Goal: Task Accomplishment & Management: Use online tool/utility

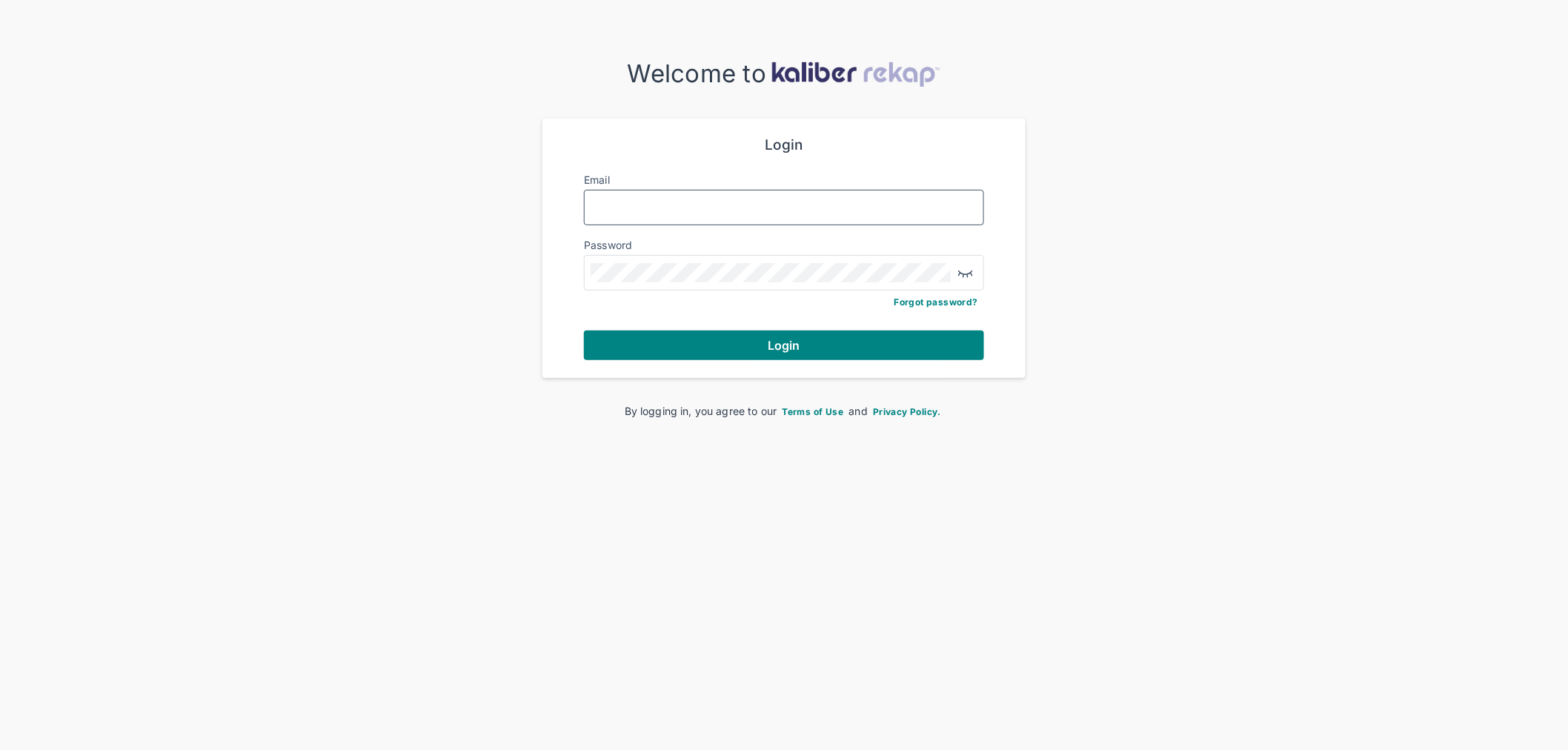
click at [631, 209] on input "Email" at bounding box center [784, 206] width 387 height 19
type input "**********"
click at [584, 330] on button "Login" at bounding box center [784, 345] width 400 height 30
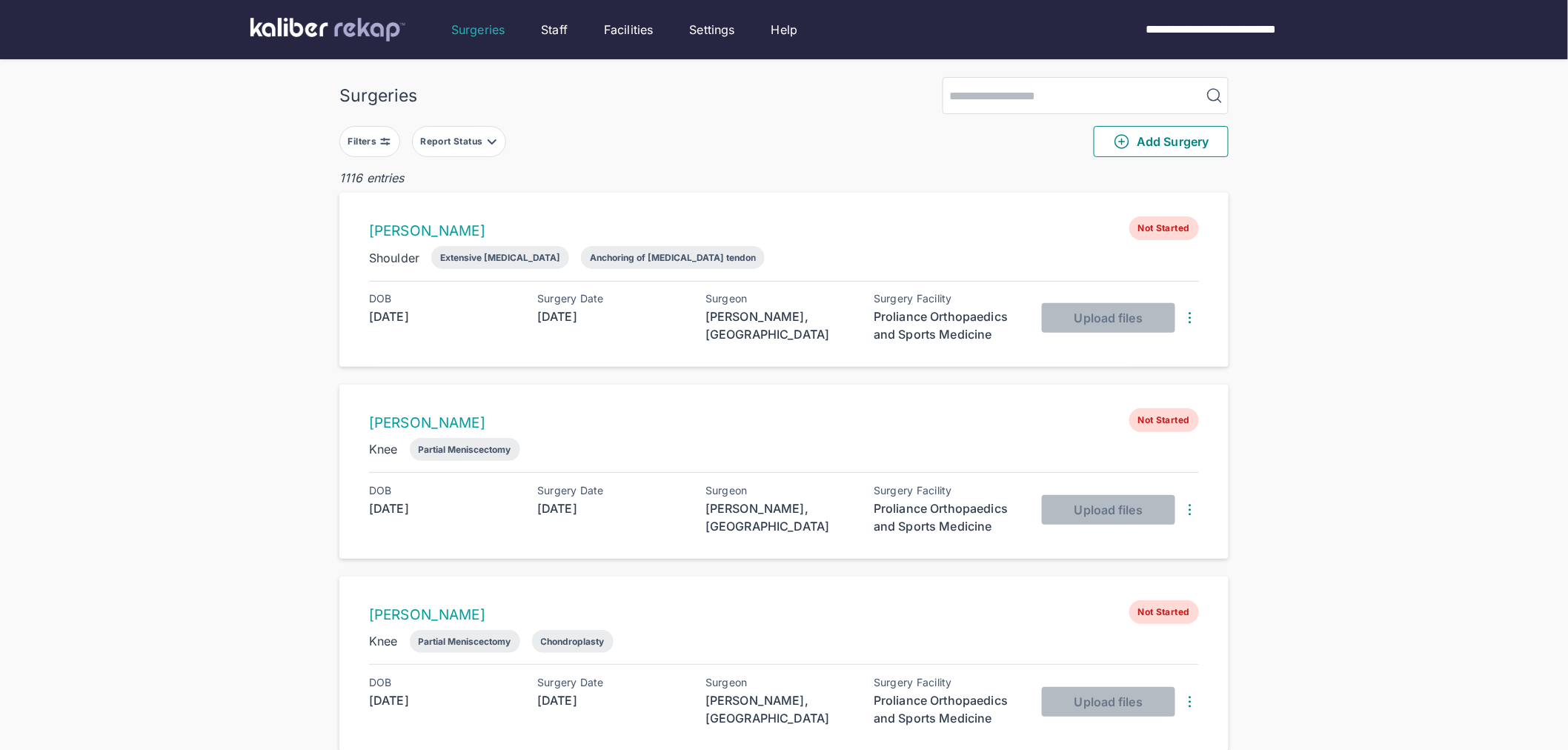
click at [360, 144] on div "Filters" at bounding box center [364, 141] width 32 height 12
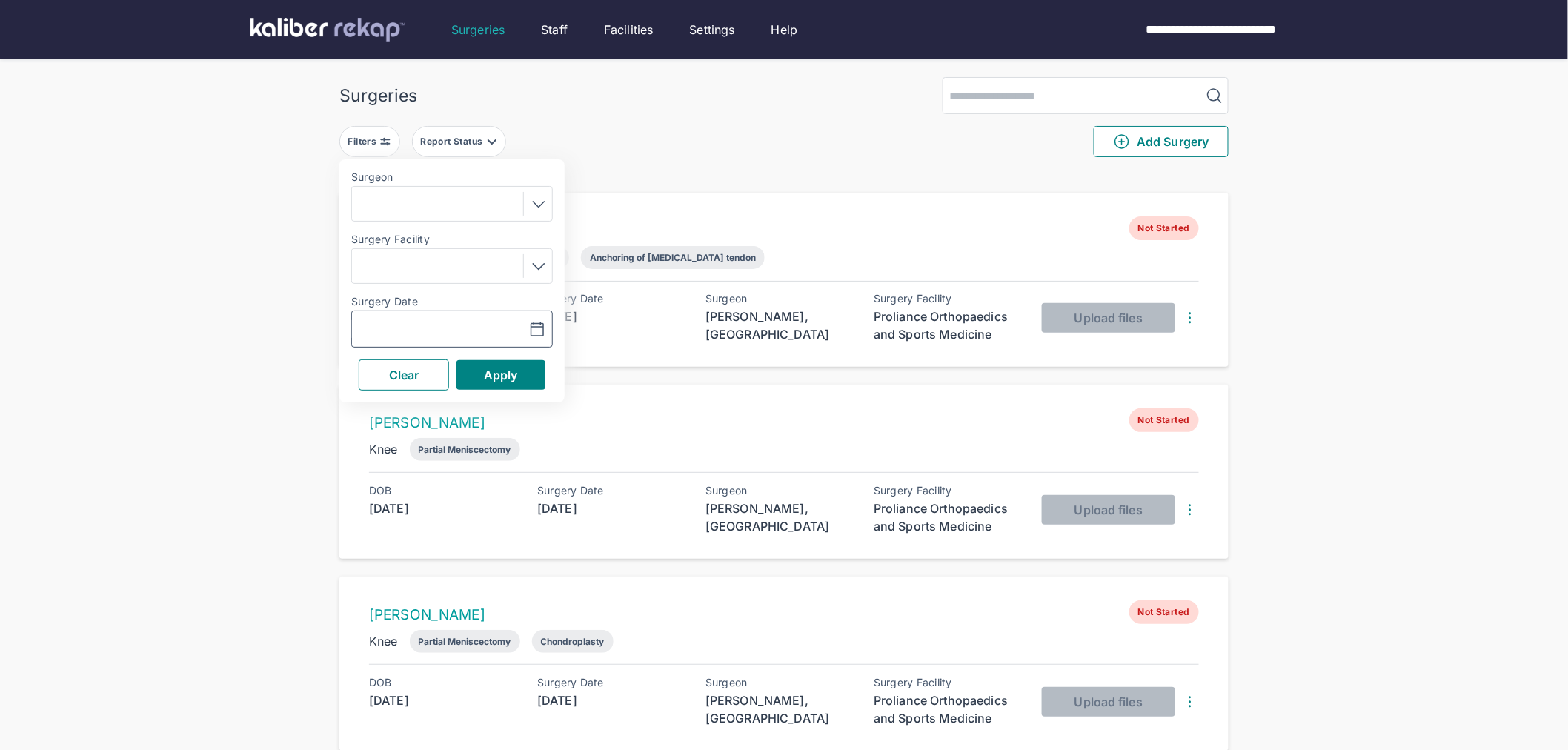
click at [541, 330] on icon "button" at bounding box center [537, 330] width 18 height 18
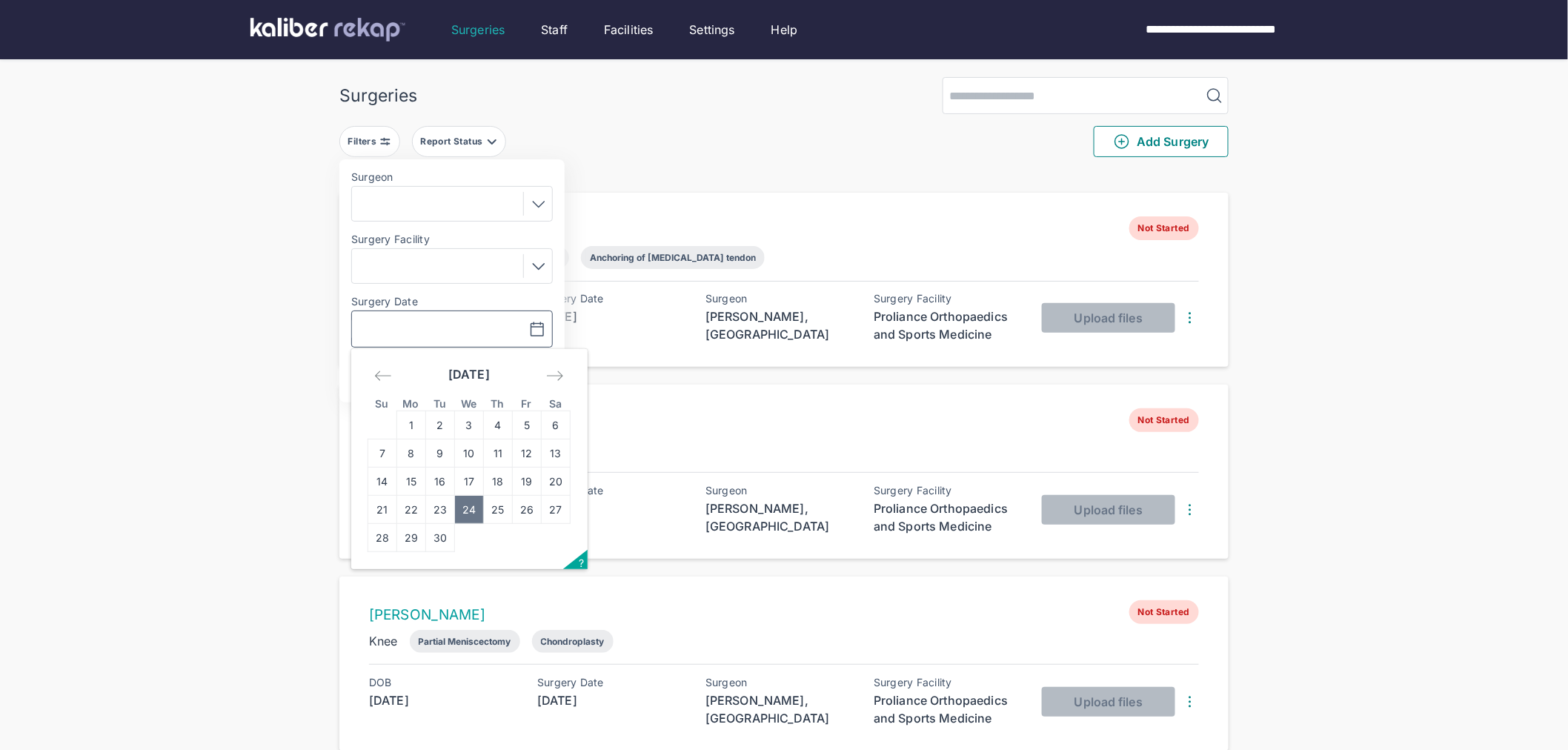
click at [477, 506] on td "24" at bounding box center [469, 510] width 29 height 28
type input "**********"
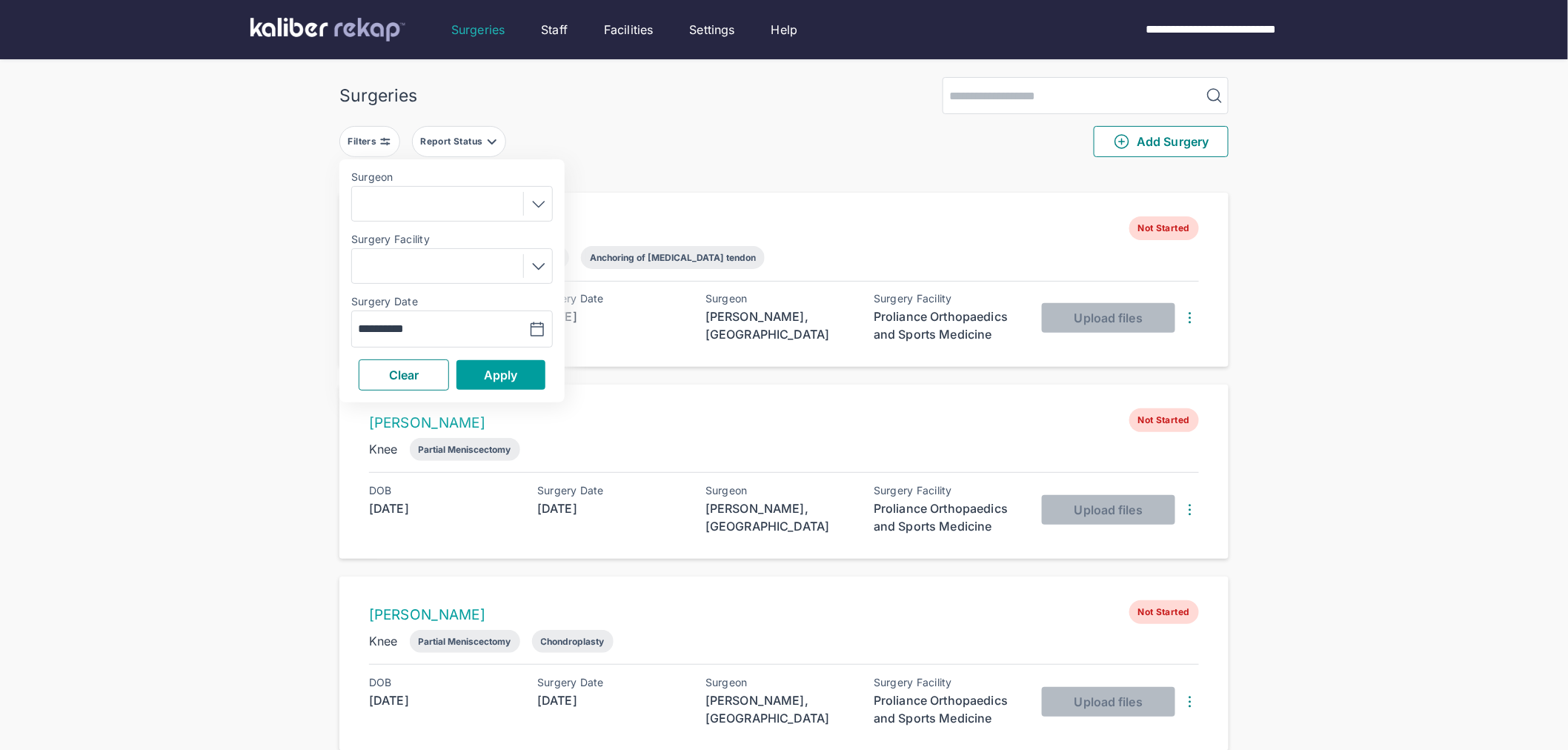
click at [489, 373] on span "Apply" at bounding box center [501, 375] width 34 height 15
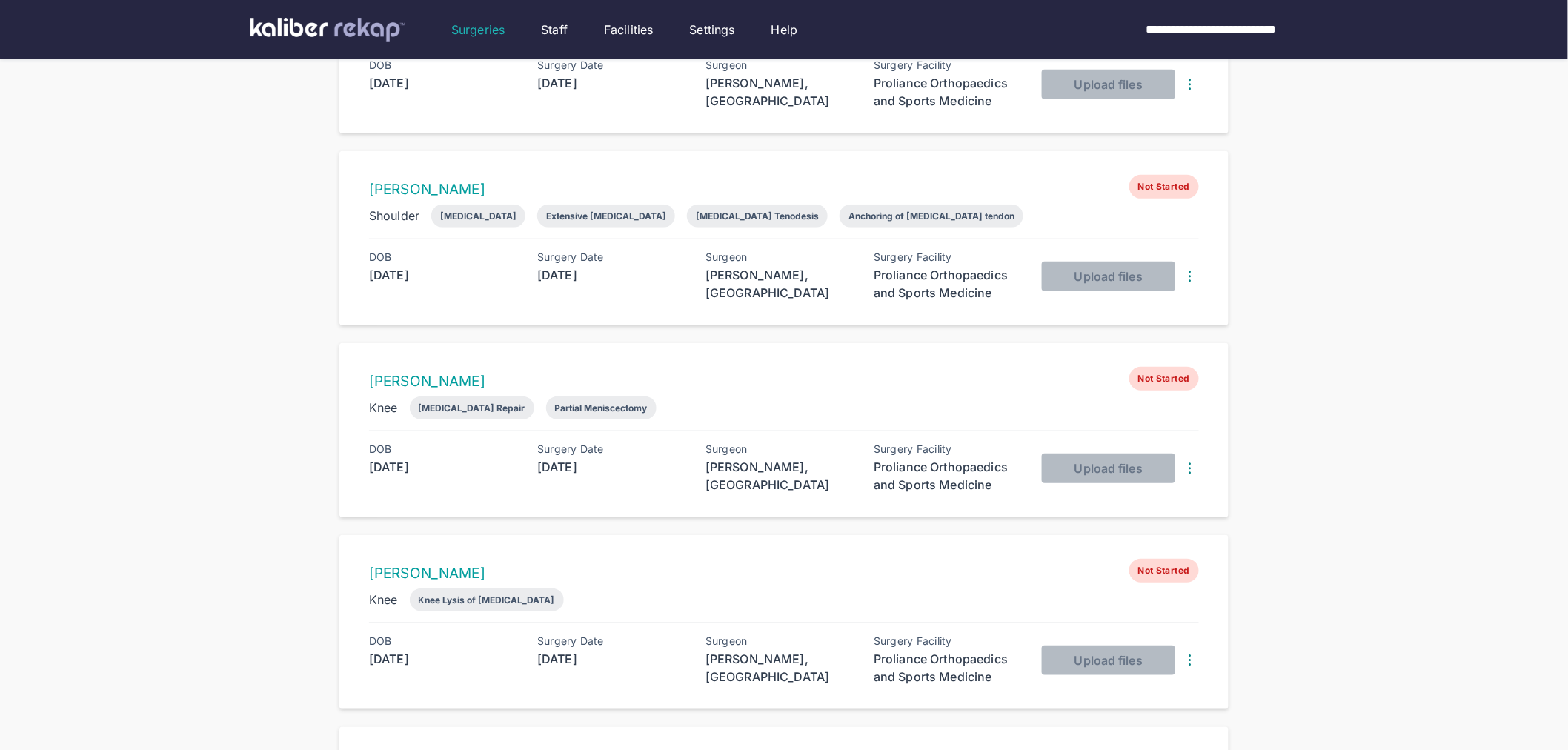
scroll to position [329, 0]
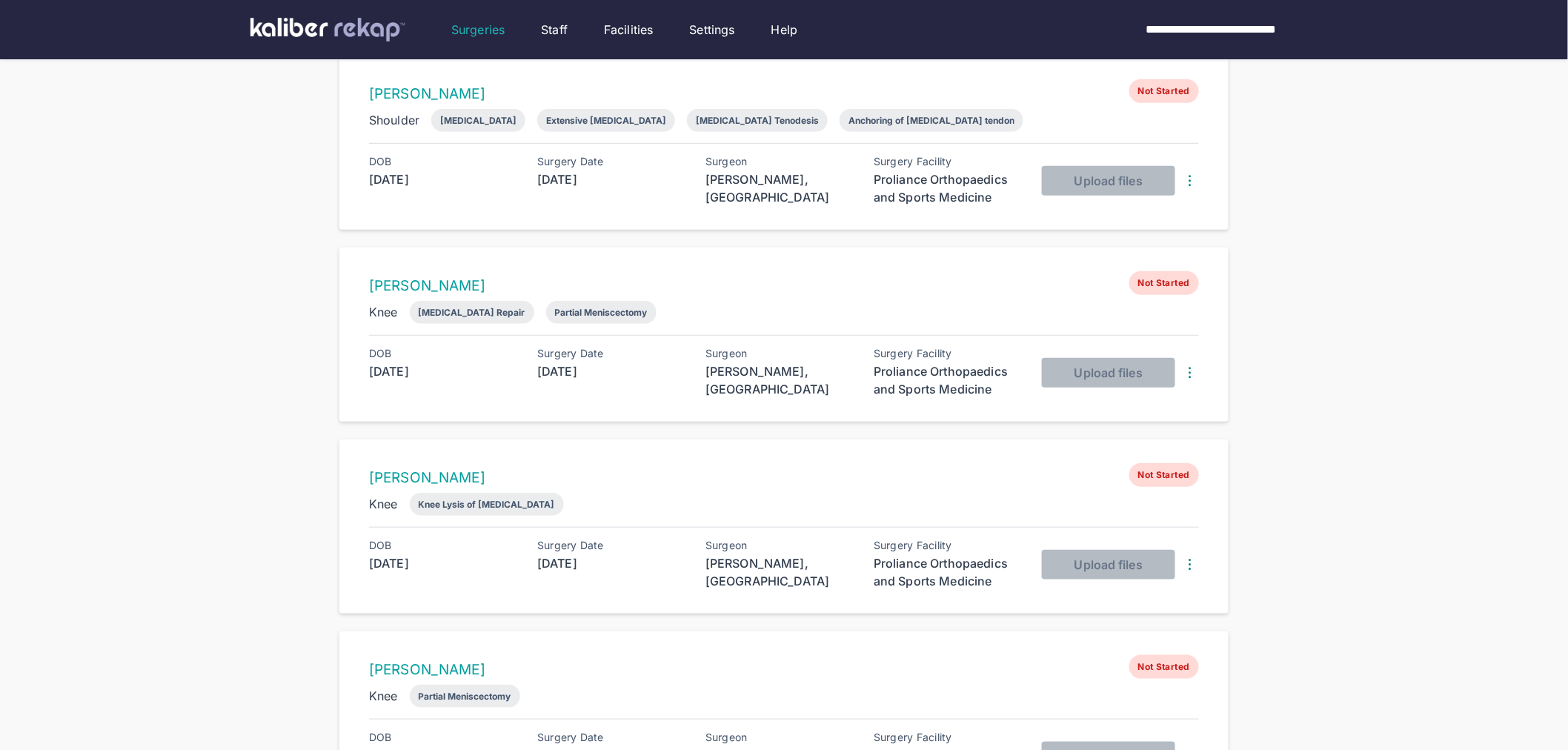
click at [1190, 369] on img at bounding box center [1190, 373] width 18 height 18
click at [1174, 401] on div "Delete Surgery" at bounding box center [1131, 401] width 150 height 15
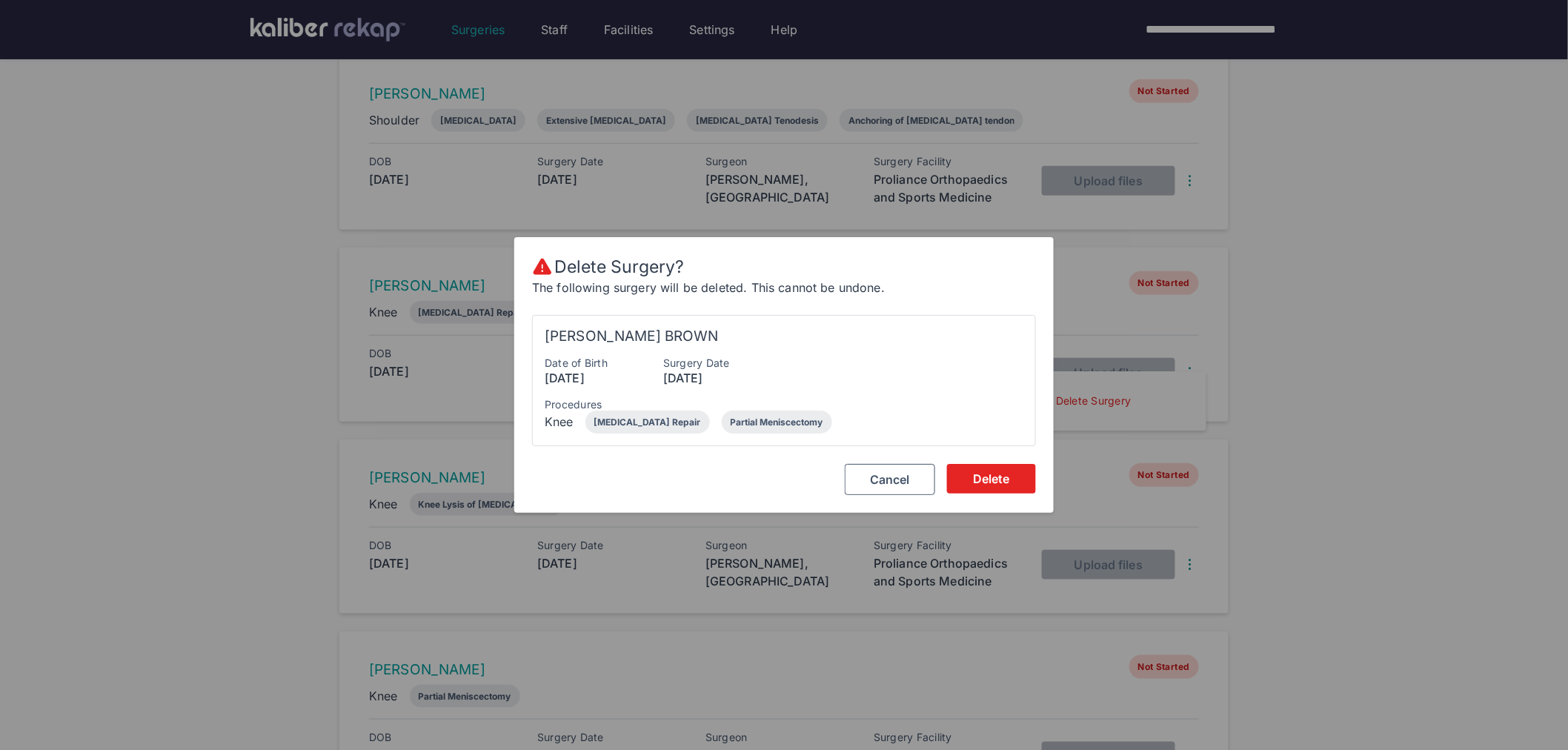
click at [1002, 482] on span "Delete" at bounding box center [991, 478] width 37 height 15
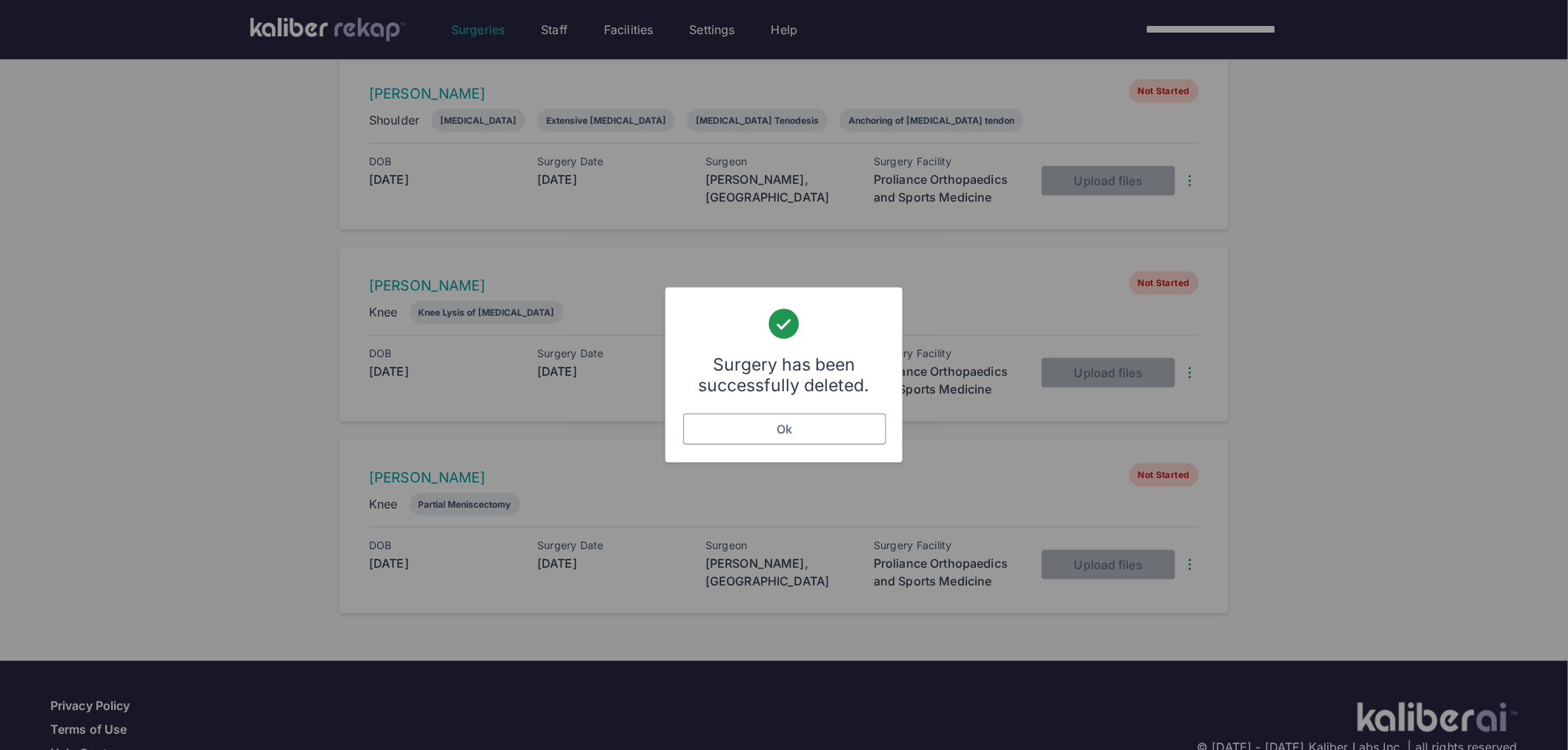
click at [843, 439] on button "Ok" at bounding box center [785, 429] width 203 height 31
